Goal: Find specific page/section: Find specific page/section

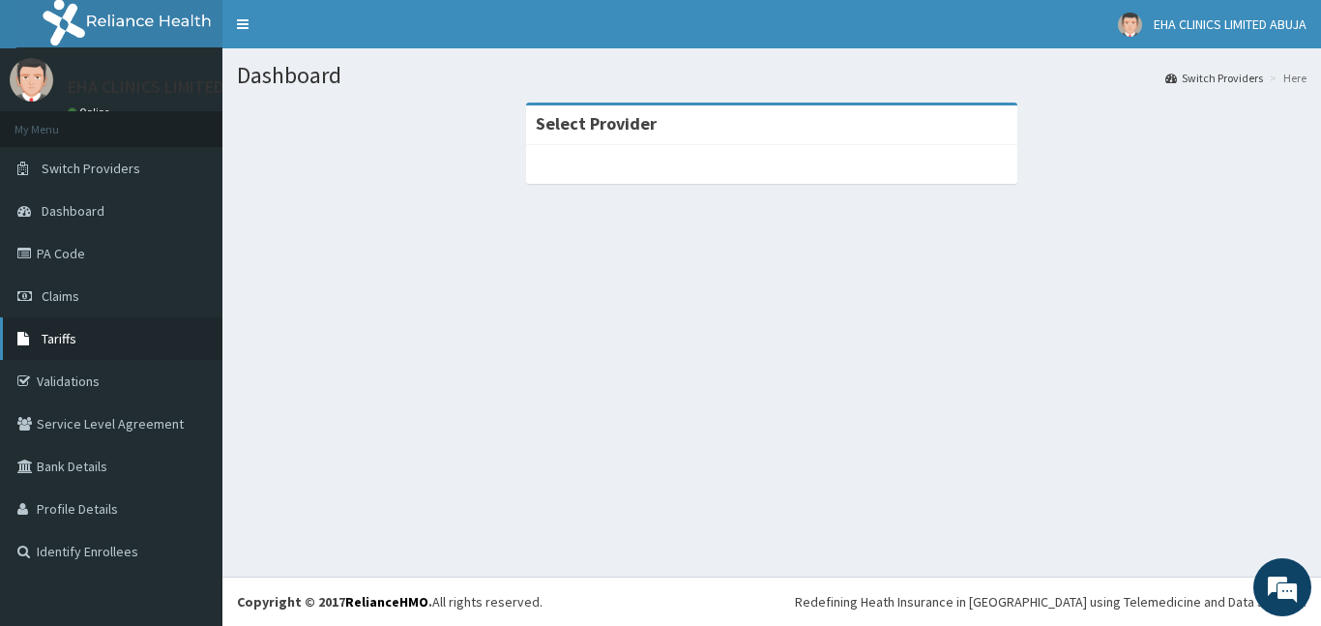
click at [74, 339] on span "Tariffs" at bounding box center [59, 338] width 35 height 17
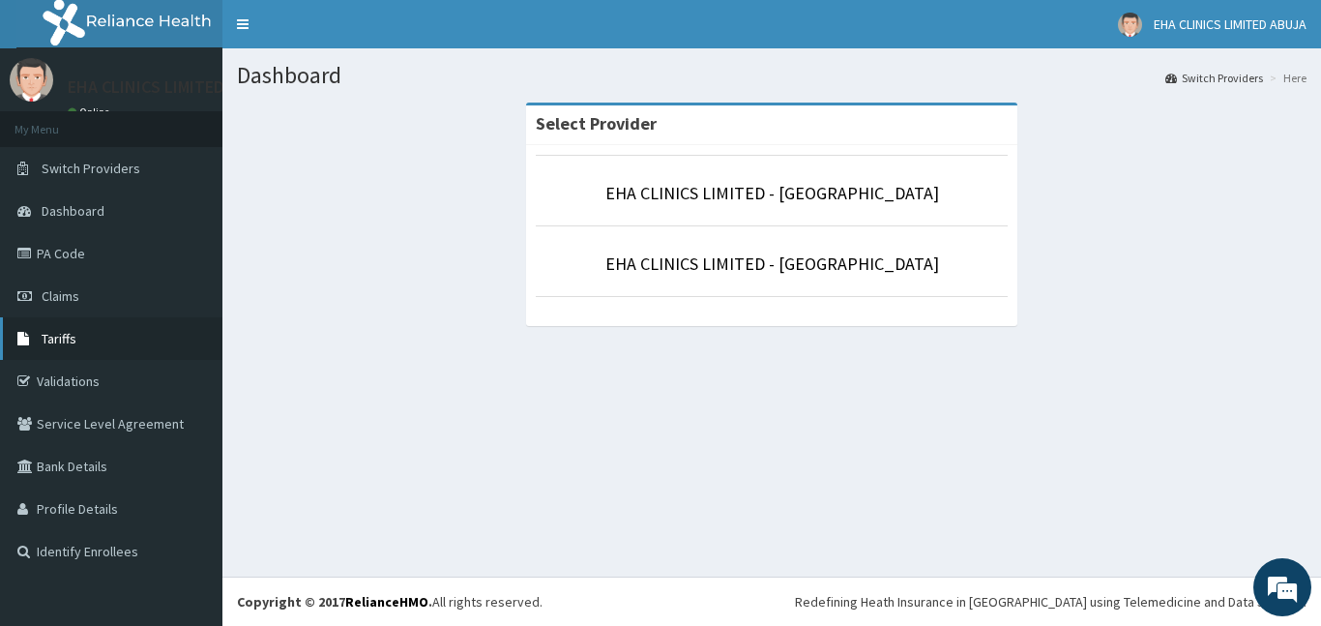
click at [48, 339] on span "Tariffs" at bounding box center [59, 338] width 35 height 17
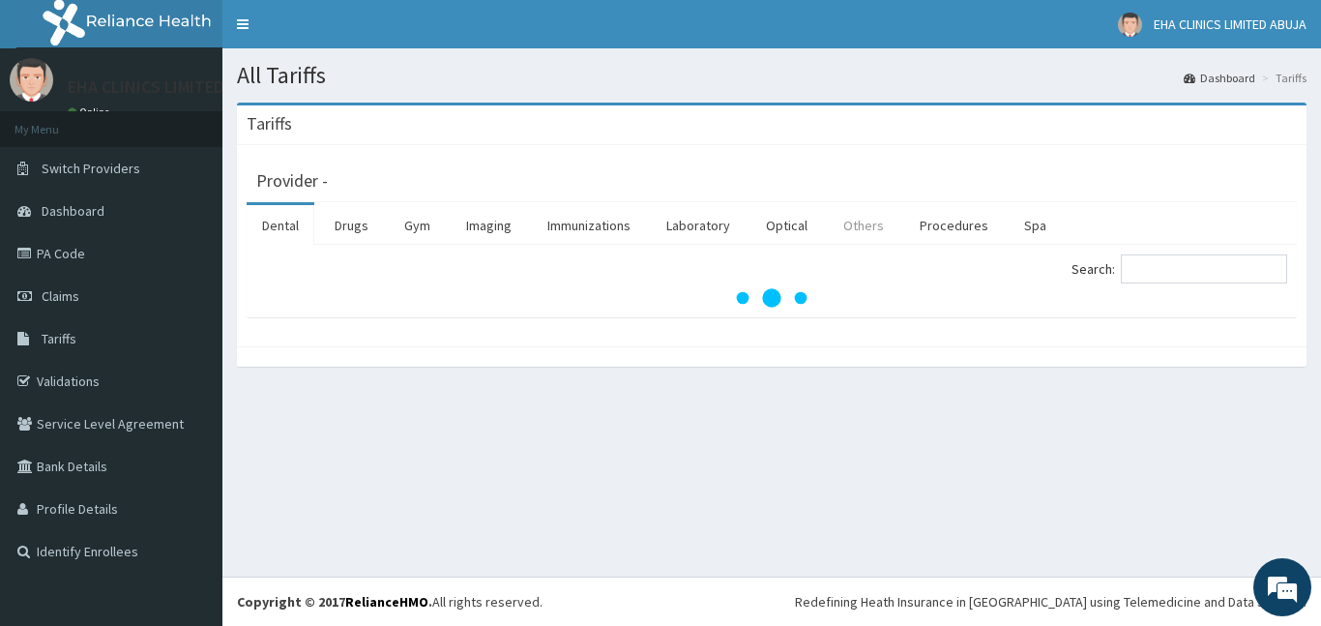
click at [851, 221] on link "Others" at bounding box center [864, 225] width 72 height 41
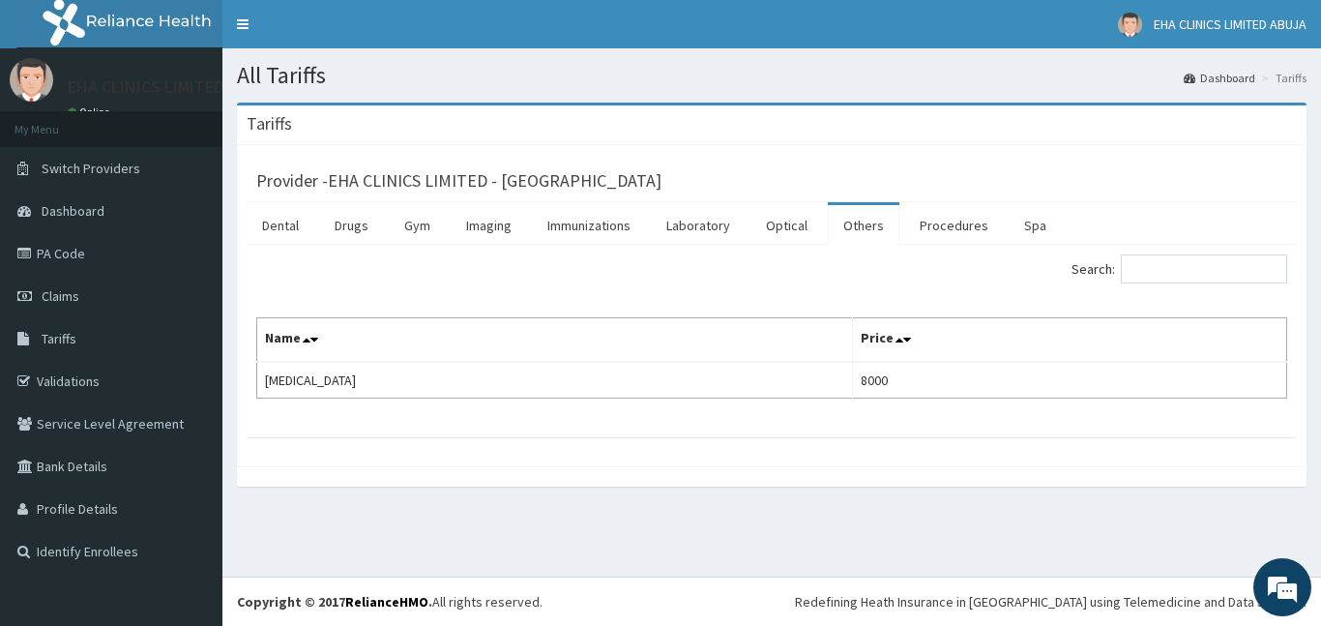
click at [859, 225] on link "Others" at bounding box center [864, 225] width 72 height 41
click at [956, 224] on link "Procedures" at bounding box center [954, 225] width 100 height 41
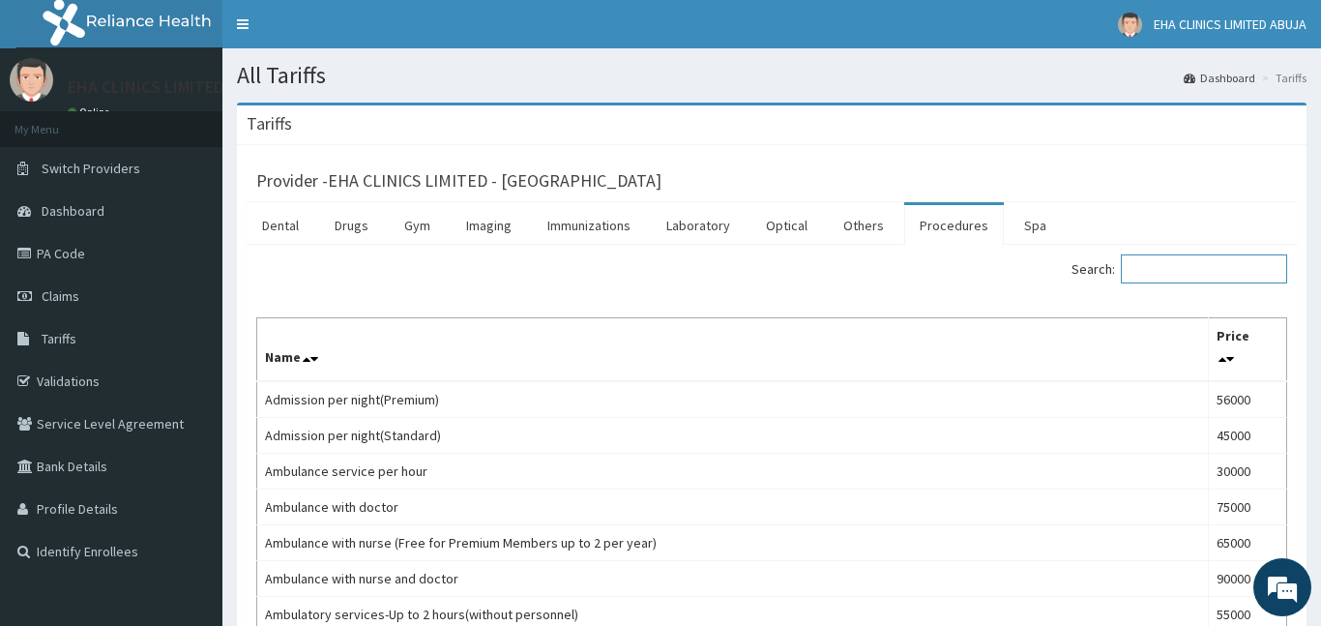
click at [1186, 274] on input "Search:" at bounding box center [1204, 268] width 166 height 29
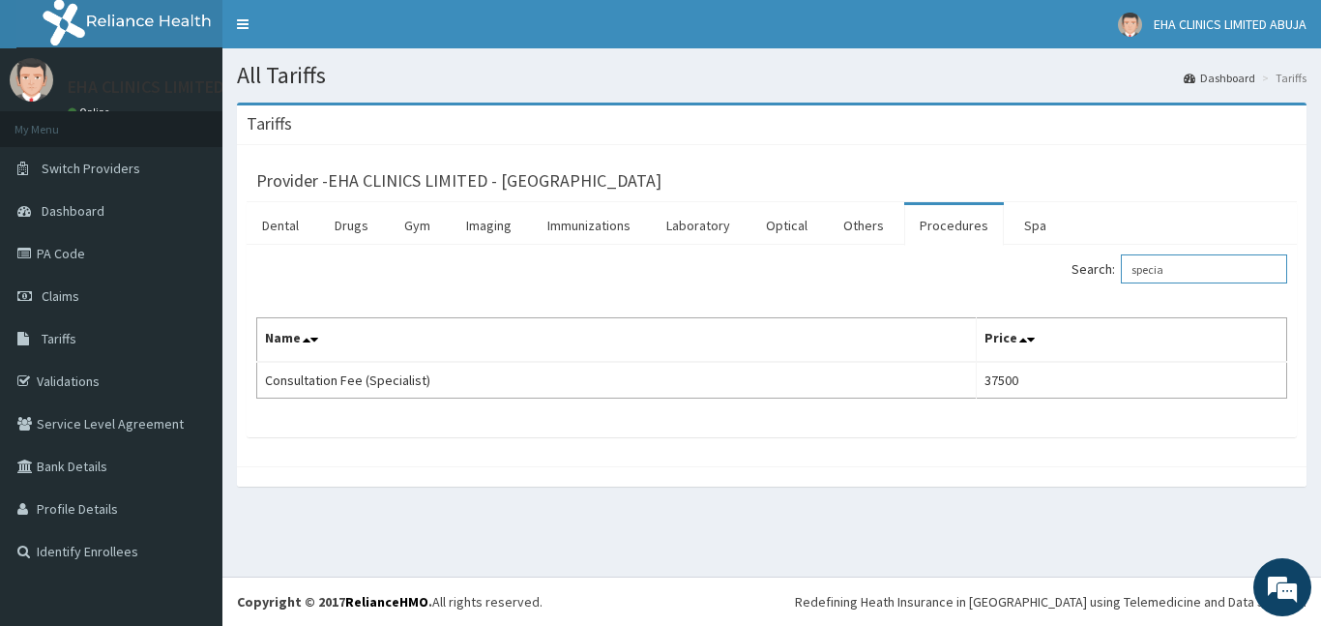
type input "specia"
click at [78, 256] on link "PA Code" at bounding box center [111, 253] width 222 height 43
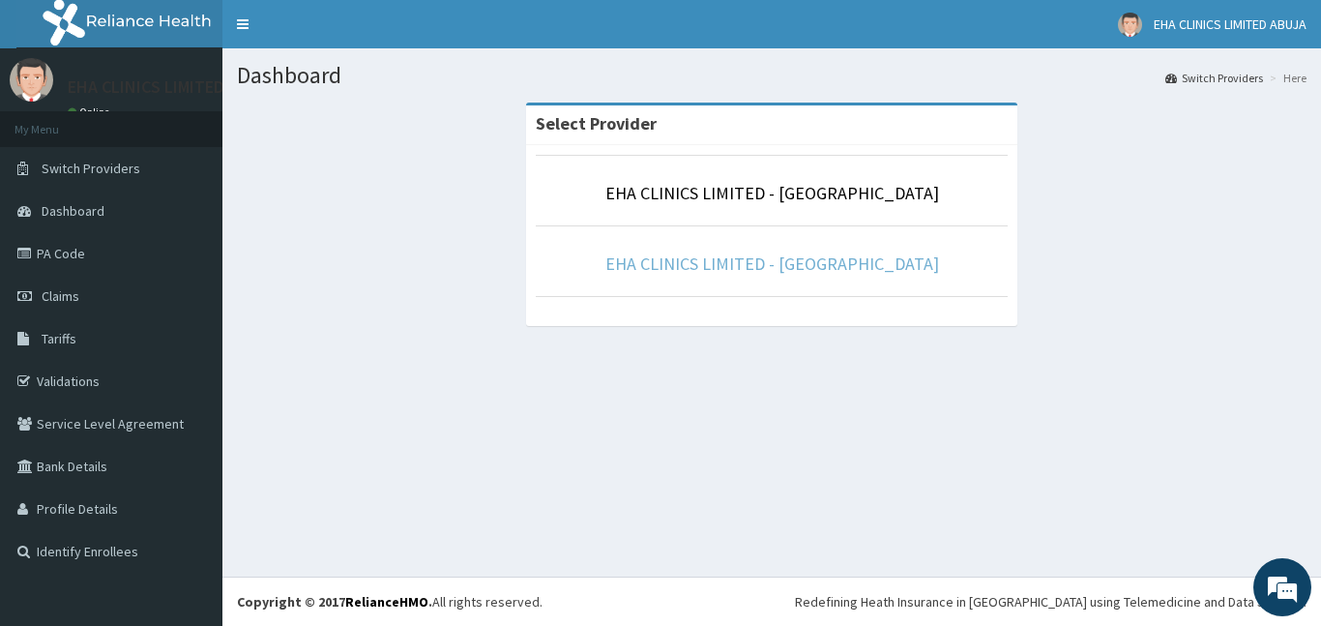
click at [784, 268] on link "EHA CLINICS LIMITED - [GEOGRAPHIC_DATA]" at bounding box center [772, 263] width 334 height 22
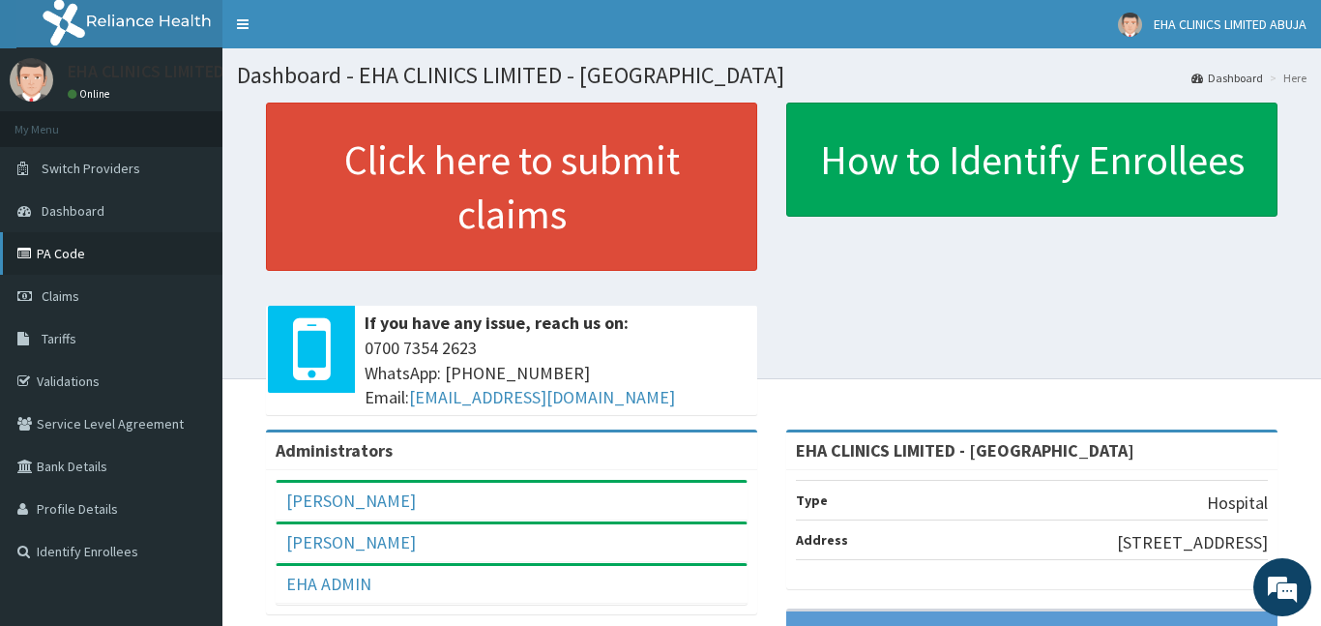
click at [67, 254] on link "PA Code" at bounding box center [111, 253] width 222 height 43
